Goal: Information Seeking & Learning: Learn about a topic

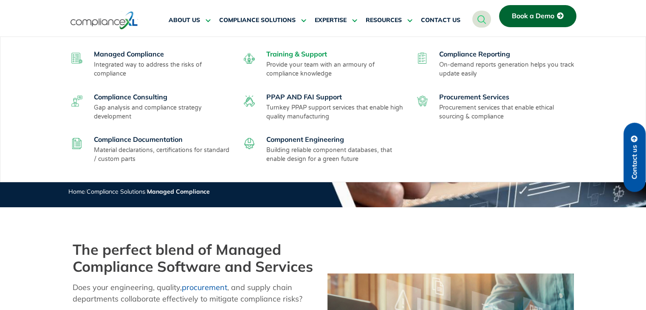
click at [289, 56] on link "Training & Support" at bounding box center [296, 54] width 61 height 8
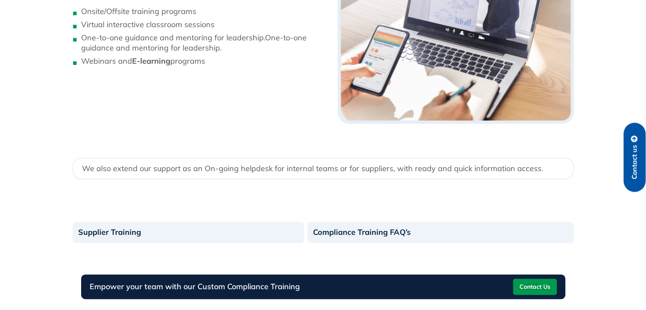
scroll to position [1065, 0]
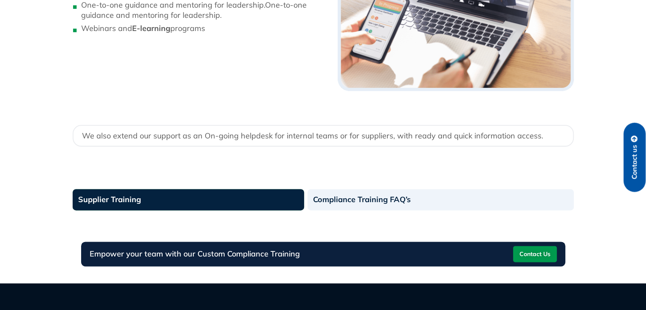
click at [182, 199] on link "Supplier Training" at bounding box center [189, 199] width 232 height 21
